Goal: Find specific page/section

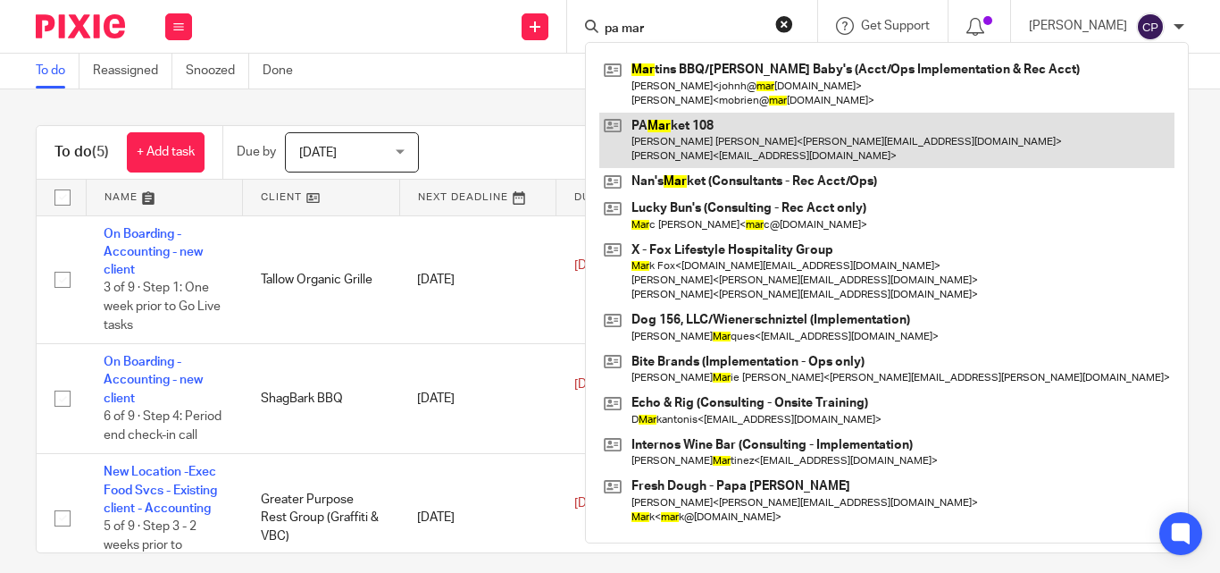
type input "pa mar"
click at [715, 131] on link at bounding box center [886, 140] width 575 height 55
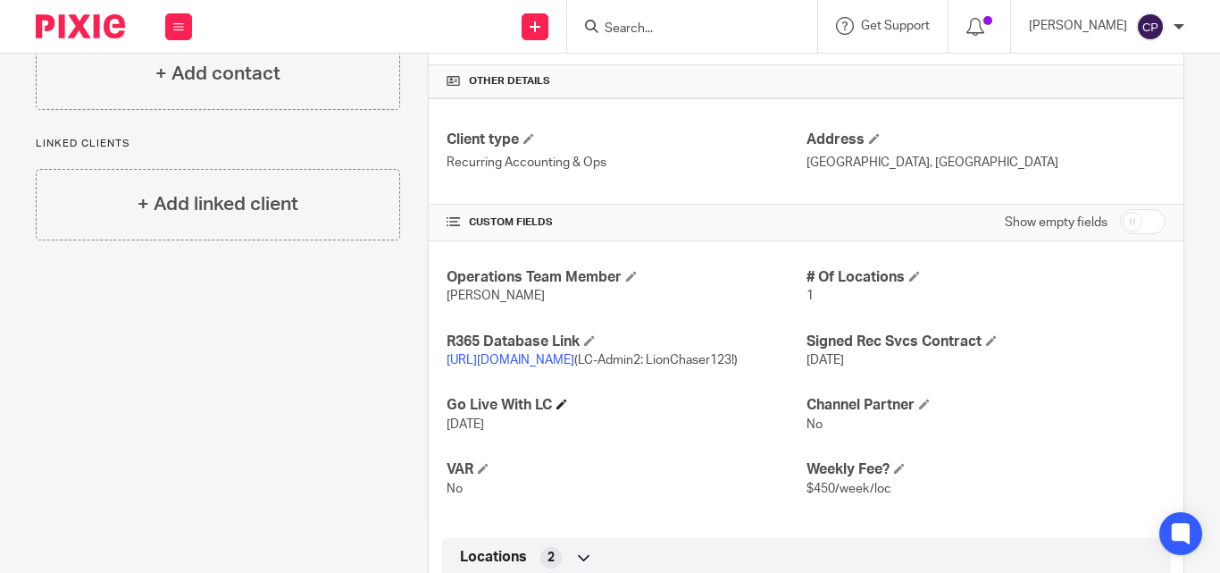
scroll to position [625, 0]
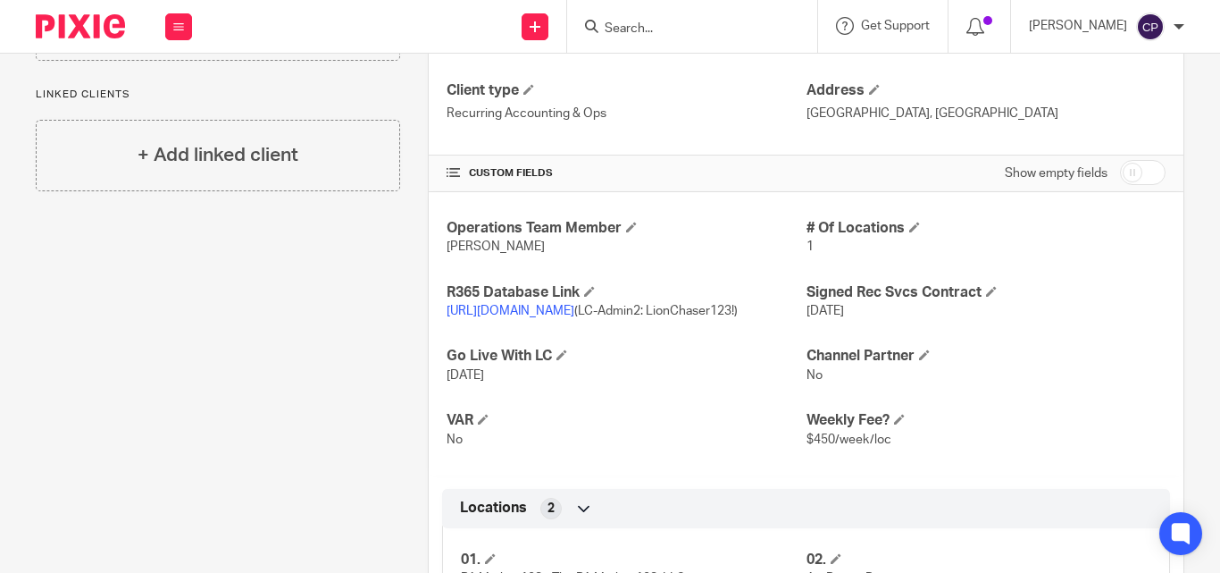
click at [574, 313] on link "[URL][DOMAIN_NAME]" at bounding box center [511, 311] width 128 height 13
